Goal: Task Accomplishment & Management: Use online tool/utility

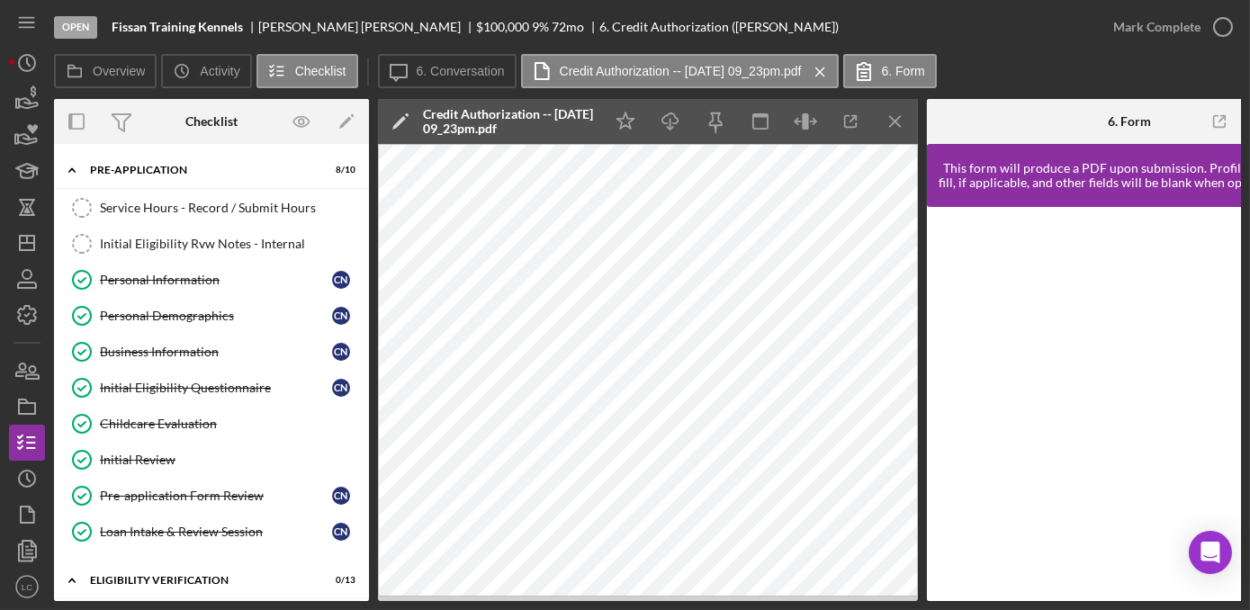
click at [47, 254] on nav "Icon/Menu Icon/Dashboard Dashboard Navigation Divider Mobile Checklist Navigati…" at bounding box center [31, 300] width 45 height 601
click at [22, 243] on line "button" at bounding box center [27, 243] width 14 height 0
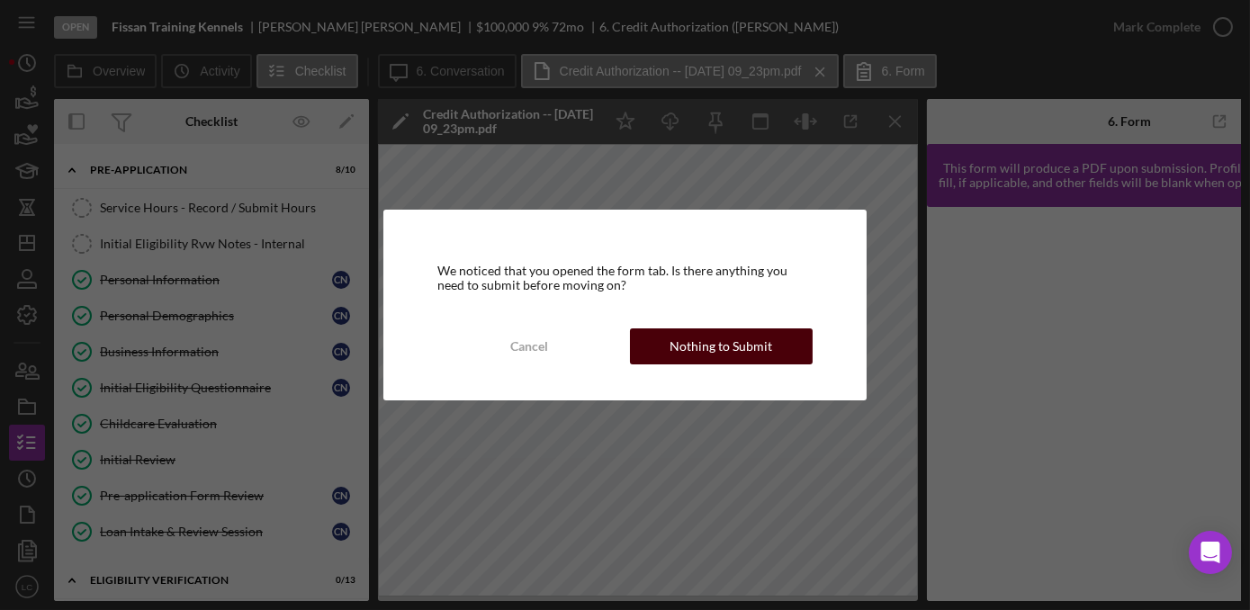
click at [700, 358] on div "Nothing to Submit" at bounding box center [720, 346] width 103 height 36
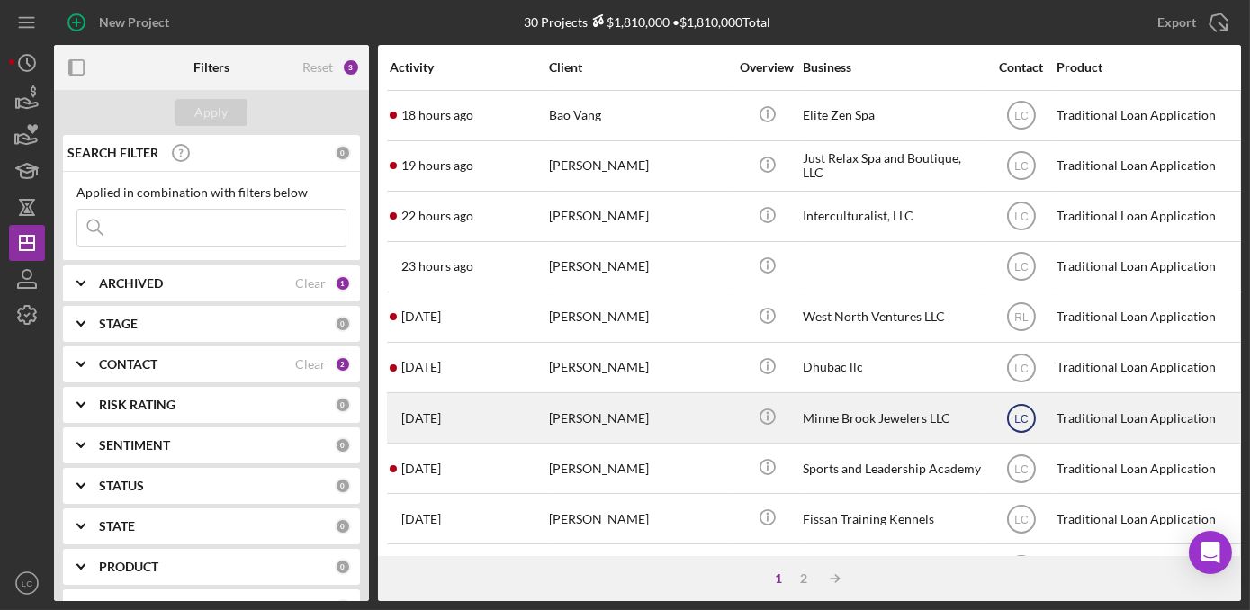
click at [1030, 408] on icon "LC" at bounding box center [1021, 418] width 45 height 45
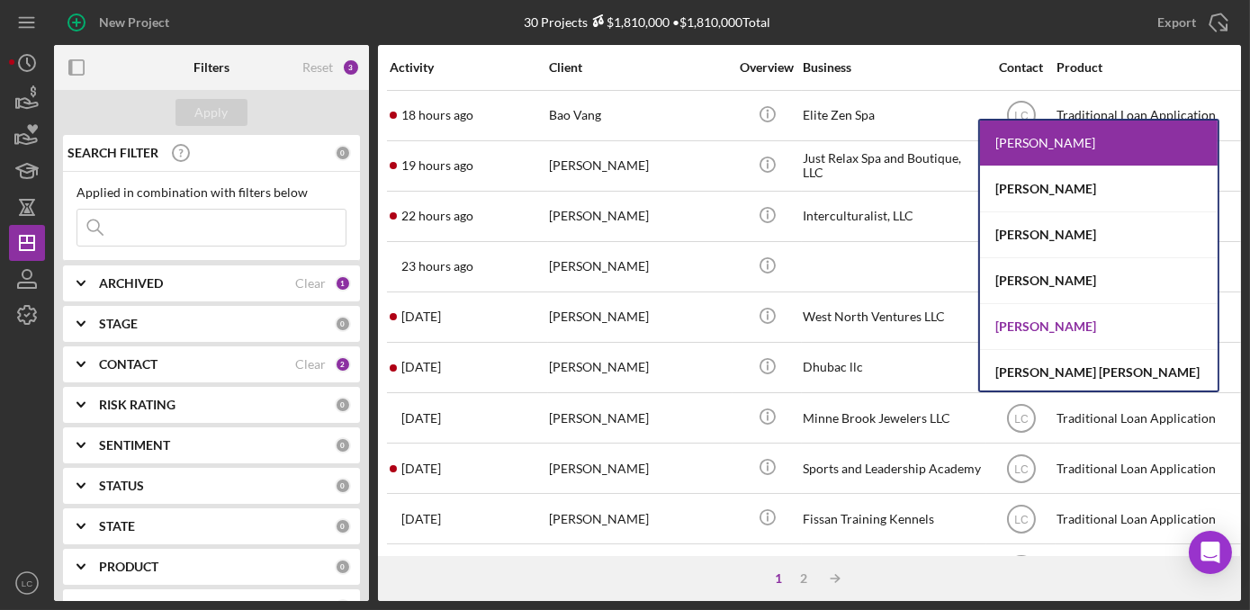
click at [1053, 321] on div "[PERSON_NAME]" at bounding box center [1099, 327] width 238 height 46
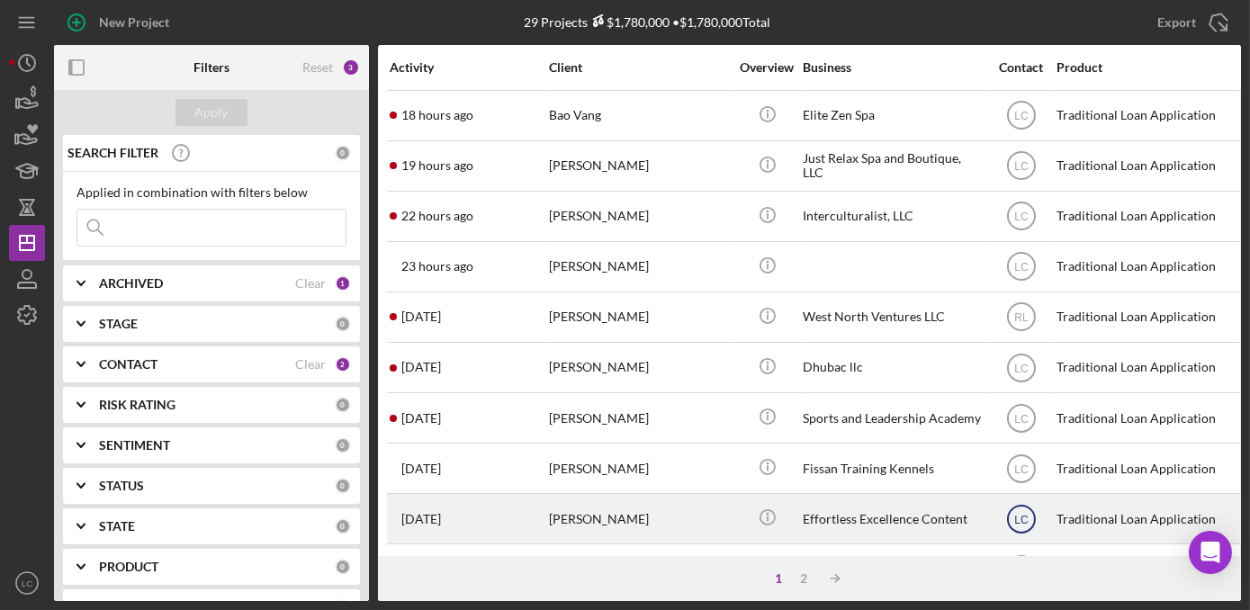
click at [1007, 507] on icon "LC" at bounding box center [1021, 519] width 45 height 45
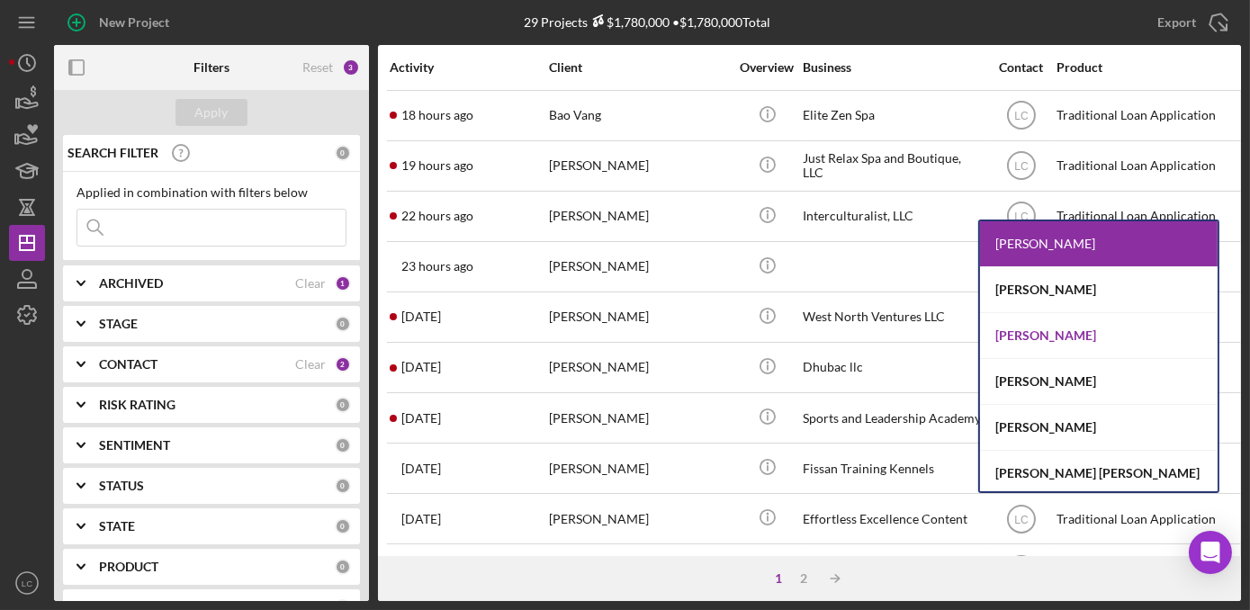
click at [1025, 342] on div "[PERSON_NAME]" at bounding box center [1099, 336] width 238 height 46
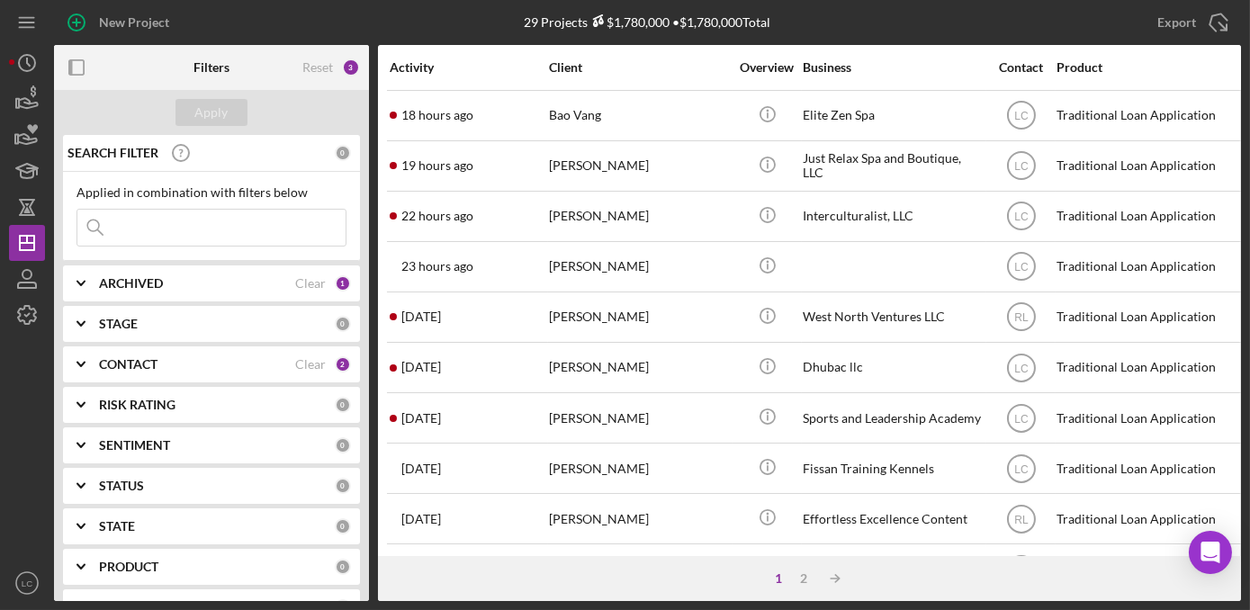
click at [254, 367] on div "CONTACT" at bounding box center [197, 364] width 196 height 14
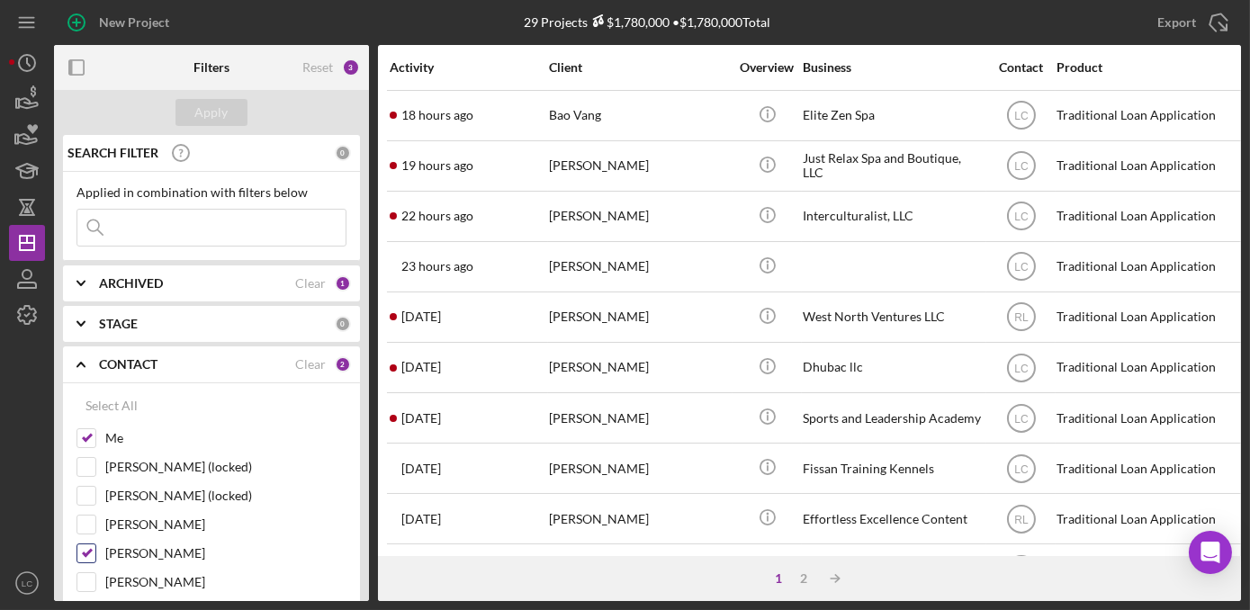
click at [88, 549] on input "[PERSON_NAME]" at bounding box center [86, 553] width 18 height 18
checkbox input "false"
click at [204, 123] on div "Apply" at bounding box center [211, 112] width 33 height 27
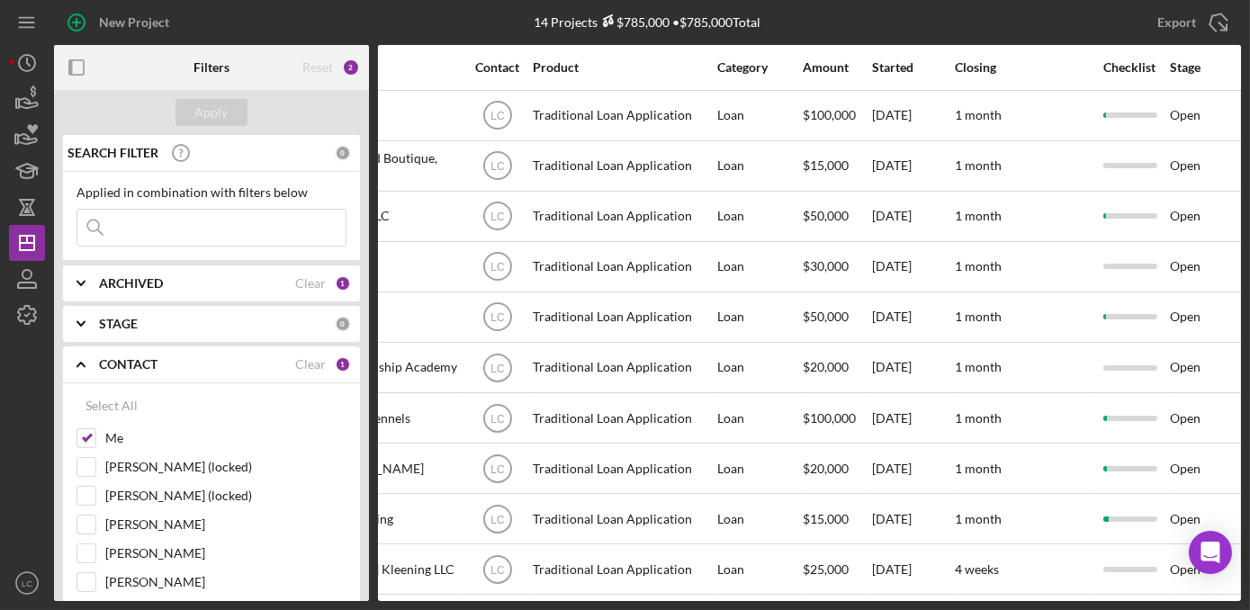
scroll to position [0, 525]
click at [887, 63] on div "Started" at bounding box center [910, 67] width 81 height 14
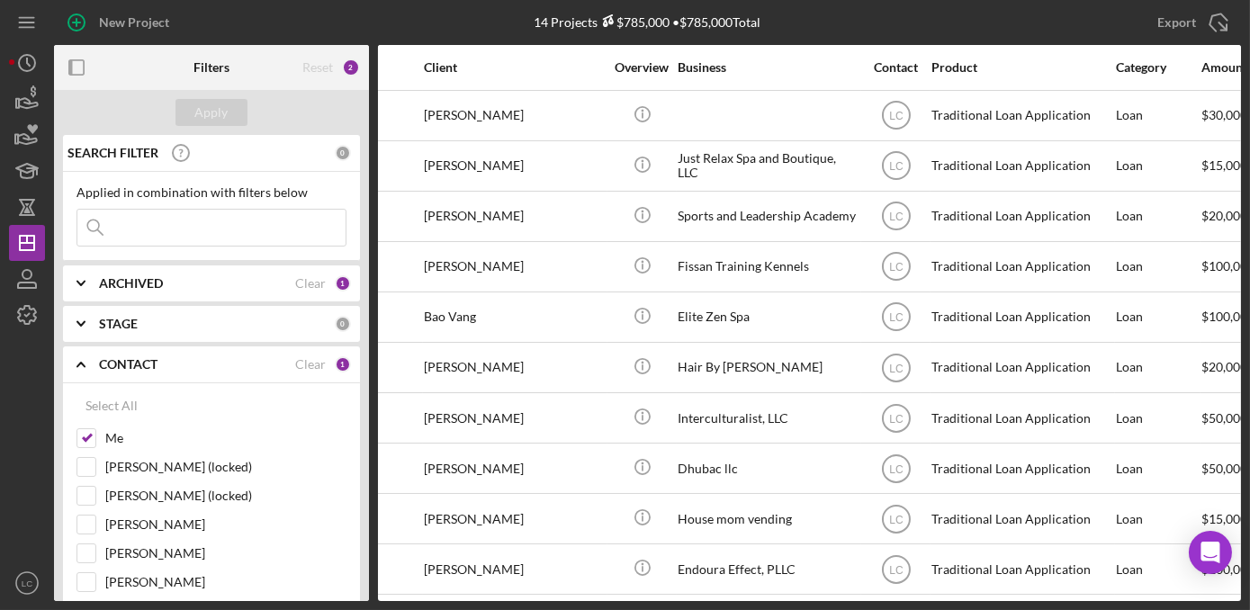
scroll to position [0, 0]
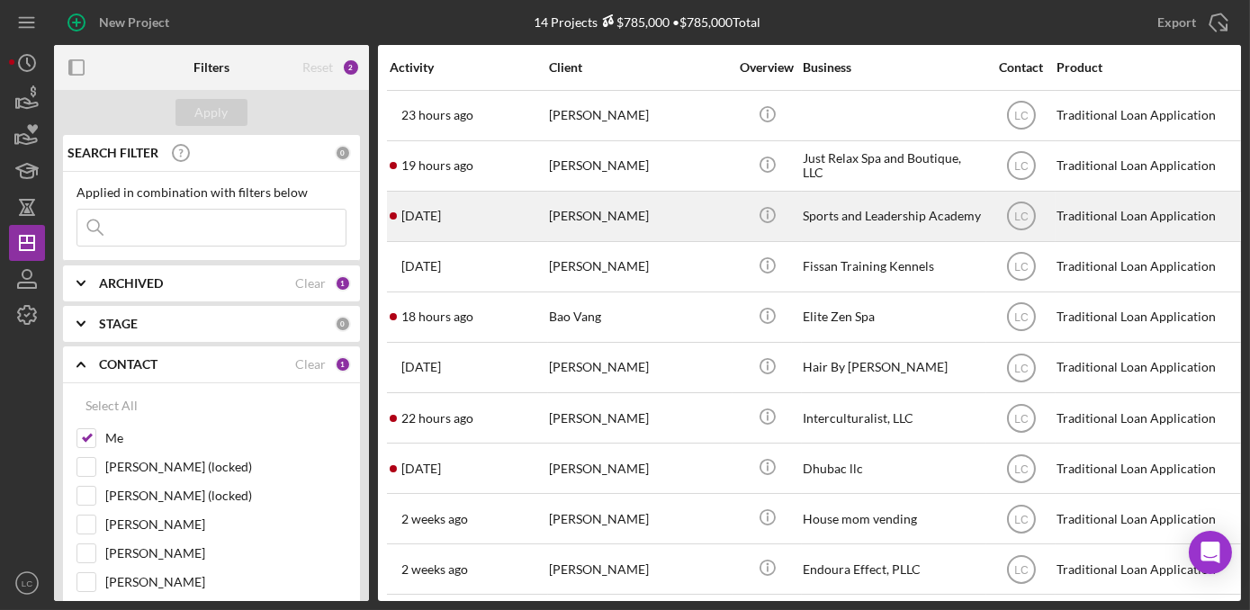
click at [878, 220] on div "Sports and Leadership Academy" at bounding box center [892, 217] width 180 height 48
